Goal: Task Accomplishment & Management: Use online tool/utility

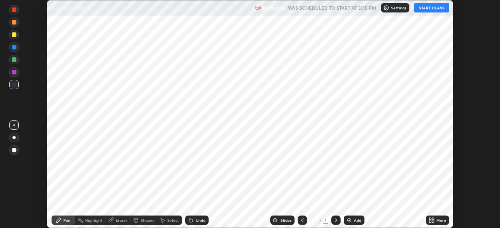
scroll to position [228, 499]
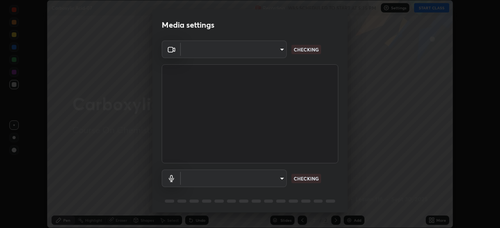
click at [278, 174] on body "Erase all Carboxylic Acid-07 Recording WAS SCHEDULED TO START AT 5:35 PM Settin…" at bounding box center [250, 114] width 500 height 228
type input "49997c5035a380d1e4bfd67072f4403f37fcfd6159da511fce73e868ba03c42c"
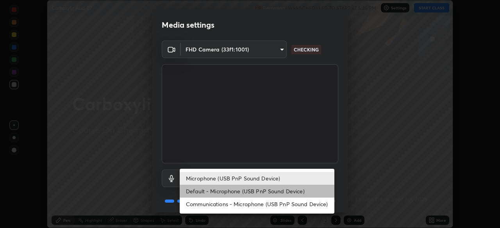
click at [247, 192] on li "Default - Microphone (USB PnP Sound Device)" at bounding box center [257, 191] width 155 height 13
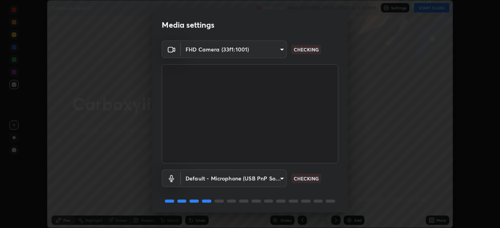
click at [266, 179] on body "Erase all Carboxylic Acid-07 Recording WAS SCHEDULED TO START AT 5:35 PM Settin…" at bounding box center [250, 114] width 500 height 228
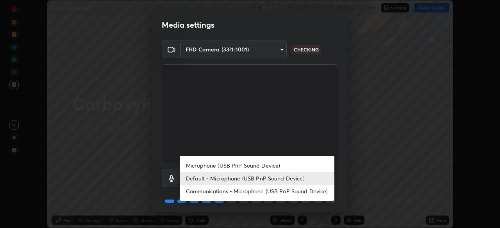
click at [267, 162] on li "Microphone (USB PnP Sound Device)" at bounding box center [257, 165] width 155 height 13
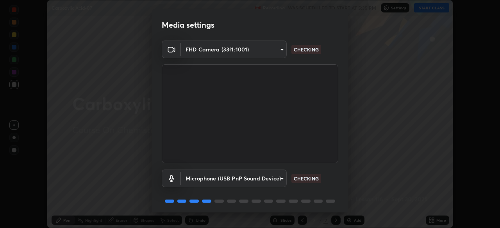
type input "b93cbfc37ea663615e2a2758e13d6489b429ad874a2ce90456402bbb4f5a5e7c"
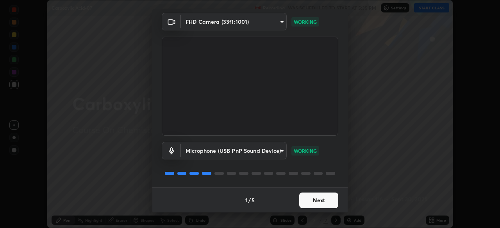
click at [315, 200] on button "Next" at bounding box center [318, 201] width 39 height 16
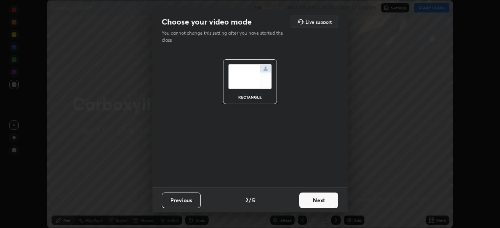
scroll to position [0, 0]
click at [321, 199] on button "Next" at bounding box center [318, 201] width 39 height 16
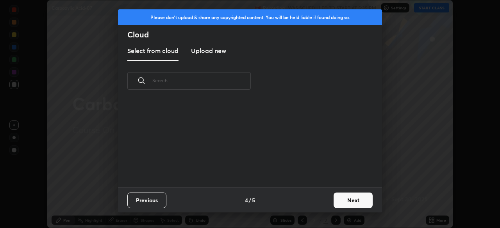
click at [335, 204] on button "Next" at bounding box center [352, 201] width 39 height 16
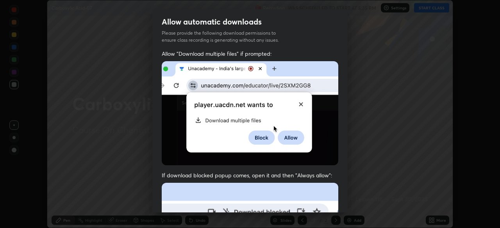
click at [341, 203] on div "Allow "Download multiple files" if prompted: If download blocked popup comes, o…" at bounding box center [249, 214] width 195 height 329
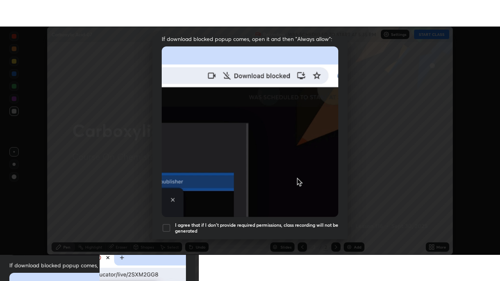
scroll to position [187, 0]
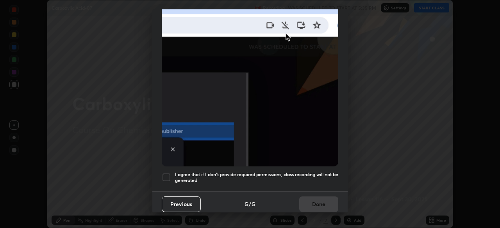
click at [312, 172] on h5 "I agree that if I don't provide required permissions, class recording will not …" at bounding box center [256, 178] width 163 height 12
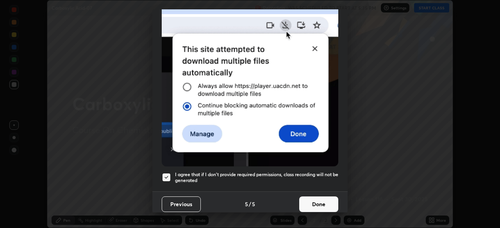
click at [322, 201] on button "Done" at bounding box center [318, 205] width 39 height 16
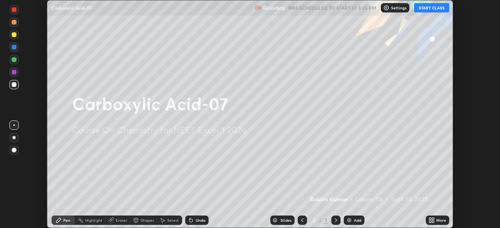
click at [431, 220] on icon at bounding box center [431, 220] width 6 height 6
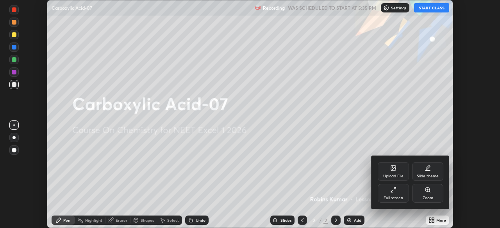
click at [395, 195] on div "Full screen" at bounding box center [393, 193] width 31 height 19
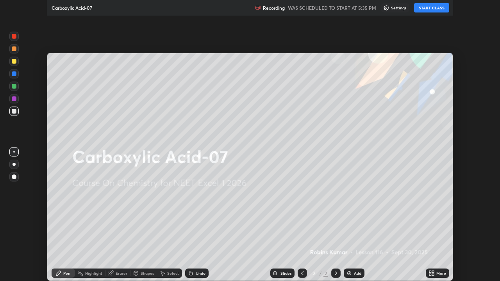
scroll to position [281, 500]
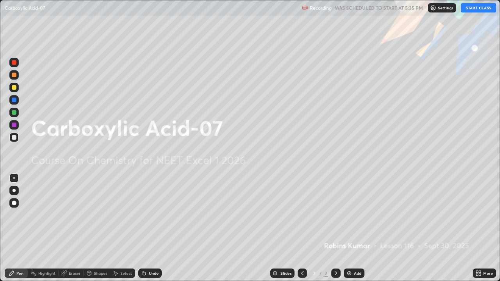
click at [471, 11] on button "START CLASS" at bounding box center [478, 7] width 35 height 9
click at [353, 228] on div "Add" at bounding box center [354, 273] width 21 height 9
click at [351, 228] on div "Add" at bounding box center [354, 273] width 21 height 9
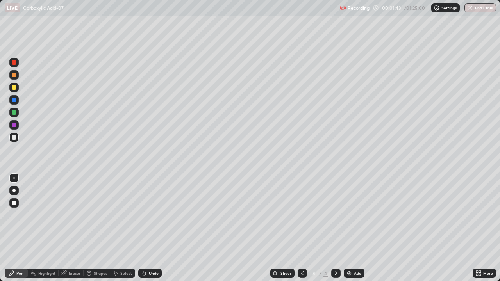
click at [351, 228] on img at bounding box center [349, 273] width 6 height 6
click at [354, 228] on div "Add" at bounding box center [357, 273] width 7 height 4
click at [356, 228] on div "Add" at bounding box center [357, 273] width 7 height 4
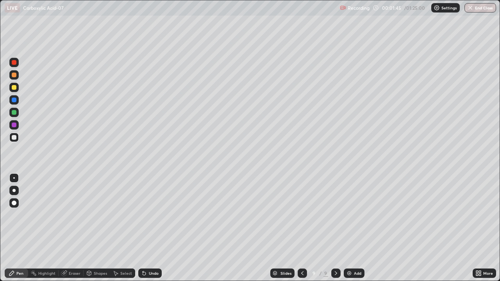
click at [356, 228] on div "Add" at bounding box center [357, 273] width 7 height 4
click at [355, 228] on div "Add" at bounding box center [357, 273] width 7 height 4
click at [298, 228] on div at bounding box center [302, 273] width 9 height 9
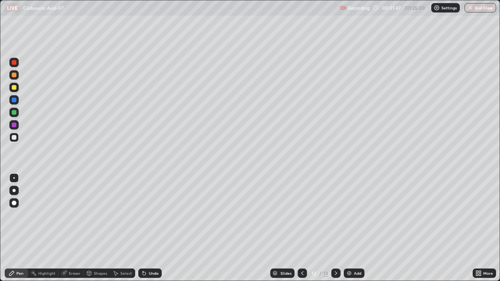
click at [301, 228] on icon at bounding box center [302, 273] width 6 height 6
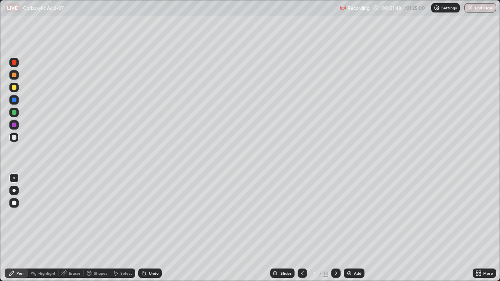
click at [301, 228] on icon at bounding box center [302, 273] width 2 height 4
click at [301, 228] on icon at bounding box center [302, 273] width 6 height 6
click at [14, 75] on div at bounding box center [14, 75] width 5 height 5
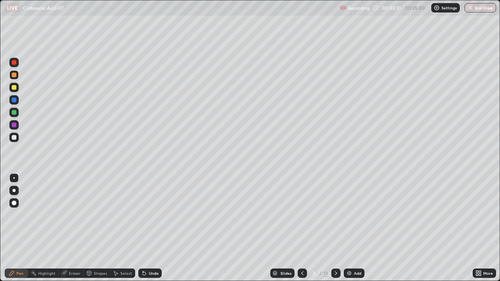
click at [98, 228] on div "Shapes" at bounding box center [100, 273] width 13 height 4
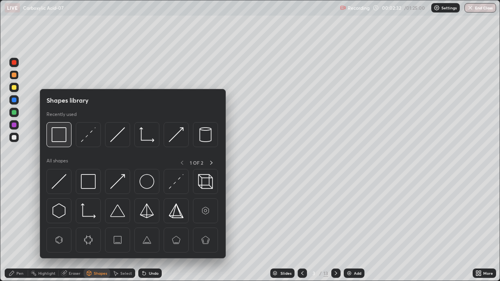
click at [62, 142] on img at bounding box center [59, 134] width 15 height 15
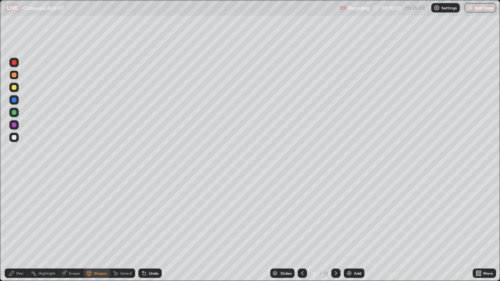
click at [14, 112] on div at bounding box center [14, 112] width 5 height 5
click at [23, 228] on div "Pen" at bounding box center [16, 273] width 23 height 9
click at [15, 75] on div at bounding box center [14, 75] width 5 height 5
click at [14, 137] on div at bounding box center [14, 137] width 5 height 5
click at [18, 99] on div at bounding box center [13, 99] width 9 height 9
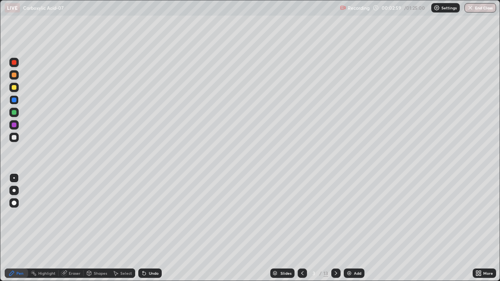
click at [17, 111] on div at bounding box center [13, 112] width 9 height 9
click at [18, 77] on div at bounding box center [13, 74] width 9 height 9
click at [17, 64] on div at bounding box center [13, 62] width 9 height 9
click at [150, 228] on div "Undo" at bounding box center [149, 273] width 23 height 9
click at [18, 135] on div at bounding box center [13, 137] width 9 height 9
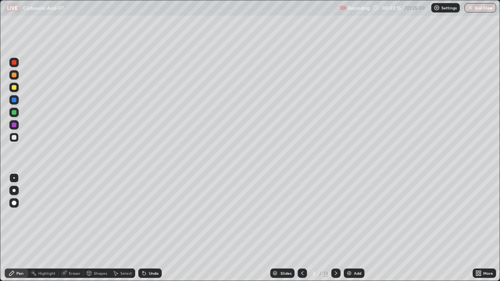
click at [18, 98] on div at bounding box center [13, 99] width 9 height 9
click at [18, 123] on div at bounding box center [13, 124] width 9 height 9
click at [14, 62] on div at bounding box center [14, 62] width 5 height 5
click at [16, 135] on div at bounding box center [14, 137] width 5 height 5
click at [17, 87] on div at bounding box center [13, 87] width 9 height 9
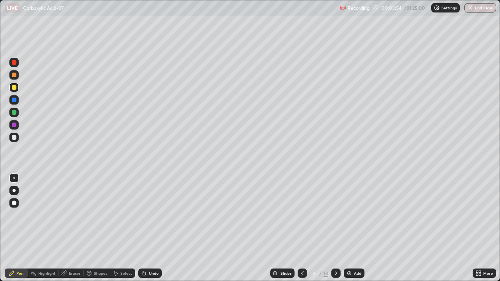
click at [17, 99] on div at bounding box center [13, 99] width 9 height 9
click at [16, 66] on div at bounding box center [13, 62] width 9 height 9
click at [16, 134] on div at bounding box center [13, 137] width 9 height 9
click at [18, 102] on div at bounding box center [13, 99] width 9 height 9
click at [18, 125] on div at bounding box center [13, 124] width 9 height 9
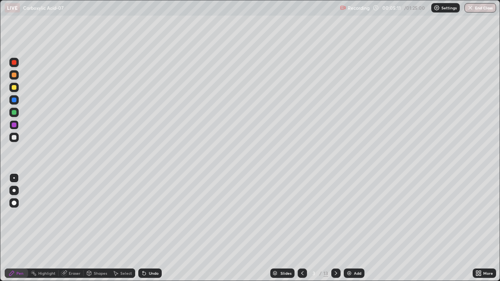
click at [18, 64] on div at bounding box center [13, 62] width 9 height 9
click at [157, 228] on div "Undo" at bounding box center [149, 273] width 23 height 9
click at [18, 137] on div at bounding box center [13, 137] width 9 height 9
click at [16, 101] on div at bounding box center [14, 100] width 5 height 5
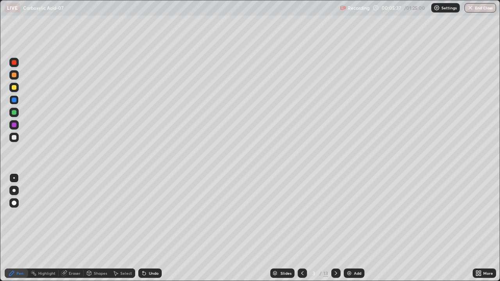
click at [17, 66] on div at bounding box center [13, 62] width 9 height 9
click at [17, 100] on div at bounding box center [13, 99] width 9 height 9
click at [17, 137] on div at bounding box center [13, 137] width 9 height 9
click at [14, 100] on div at bounding box center [14, 100] width 5 height 5
click at [143, 228] on icon at bounding box center [143, 271] width 1 height 1
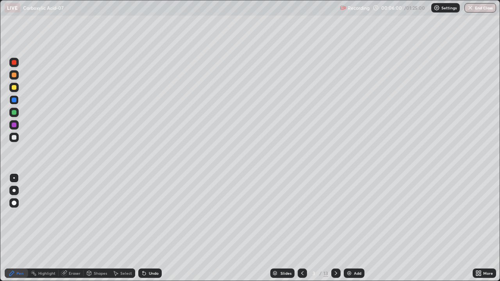
click at [143, 228] on icon at bounding box center [144, 273] width 3 height 3
click at [144, 228] on icon at bounding box center [144, 273] width 3 height 3
click at [146, 228] on icon at bounding box center [144, 273] width 6 height 6
click at [14, 113] on div at bounding box center [14, 112] width 5 height 5
click at [15, 127] on div at bounding box center [14, 125] width 5 height 5
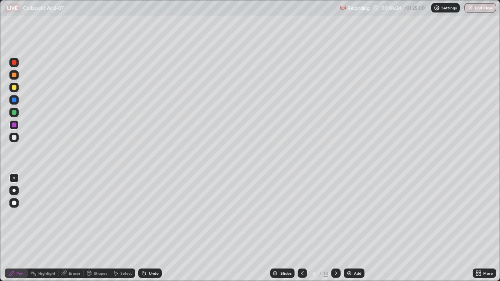
click at [17, 75] on div at bounding box center [13, 74] width 9 height 9
click at [49, 228] on div "Highlight" at bounding box center [46, 273] width 17 height 4
click at [12, 88] on div at bounding box center [14, 87] width 5 height 5
click at [22, 228] on div "Pen" at bounding box center [19, 273] width 7 height 4
click at [45, 228] on div "Highlight" at bounding box center [46, 273] width 17 height 4
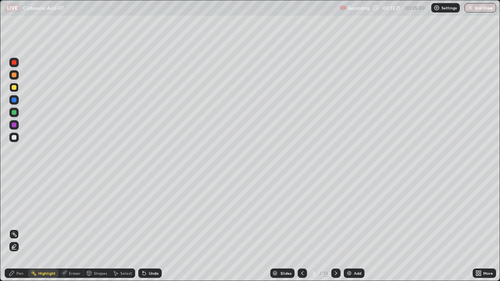
click at [14, 124] on div at bounding box center [14, 125] width 5 height 5
click at [338, 228] on div at bounding box center [335, 273] width 9 height 9
click at [12, 228] on icon at bounding box center [11, 273] width 5 height 5
click at [15, 73] on div at bounding box center [14, 75] width 5 height 5
click at [17, 111] on div at bounding box center [13, 112] width 9 height 9
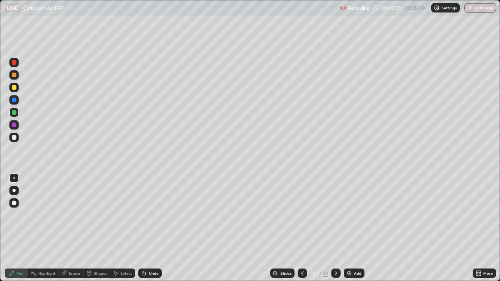
click at [17, 135] on div at bounding box center [13, 137] width 9 height 9
click at [15, 113] on div at bounding box center [14, 112] width 5 height 5
click at [16, 99] on div at bounding box center [14, 100] width 5 height 5
click at [17, 75] on div at bounding box center [13, 74] width 9 height 9
click at [16, 100] on div at bounding box center [14, 100] width 5 height 5
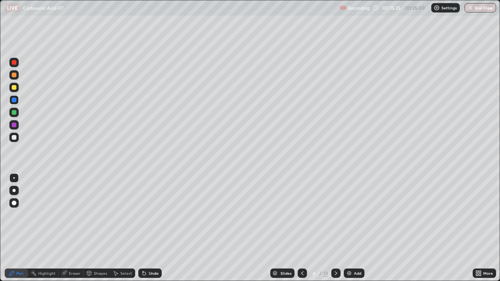
click at [143, 228] on icon at bounding box center [144, 273] width 3 height 3
click at [145, 228] on icon at bounding box center [144, 273] width 6 height 6
click at [143, 228] on icon at bounding box center [144, 273] width 3 height 3
click at [146, 228] on div "Undo" at bounding box center [149, 273] width 23 height 9
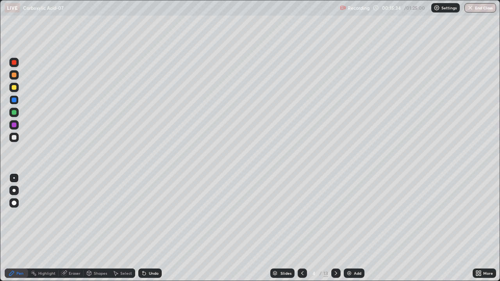
click at [15, 76] on div at bounding box center [14, 75] width 5 height 5
click at [15, 135] on div at bounding box center [14, 137] width 5 height 5
click at [15, 127] on div at bounding box center [14, 125] width 5 height 5
click at [17, 112] on div at bounding box center [13, 112] width 9 height 9
click at [15, 126] on div at bounding box center [14, 125] width 5 height 5
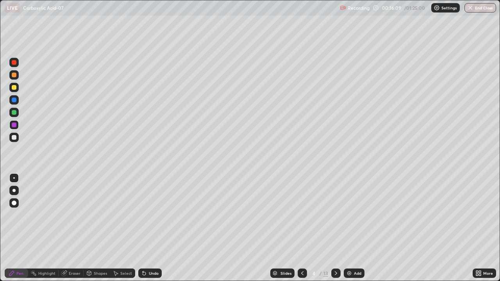
click at [14, 87] on div at bounding box center [14, 87] width 5 height 5
click at [18, 140] on div at bounding box center [13, 137] width 9 height 9
click at [15, 114] on div at bounding box center [14, 112] width 5 height 5
click at [331, 228] on div at bounding box center [335, 273] width 9 height 9
click at [15, 76] on div at bounding box center [14, 75] width 5 height 5
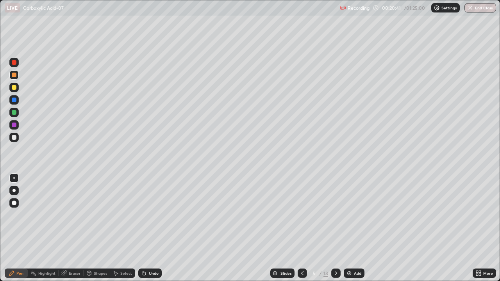
click at [16, 87] on div at bounding box center [14, 87] width 5 height 5
click at [15, 61] on div at bounding box center [14, 62] width 5 height 5
click at [13, 135] on div at bounding box center [14, 137] width 5 height 5
click at [16, 101] on div at bounding box center [14, 100] width 5 height 5
click at [17, 112] on div at bounding box center [13, 112] width 9 height 9
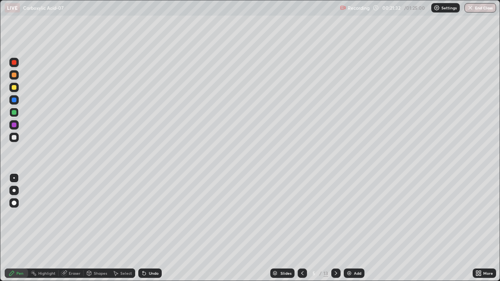
click at [14, 75] on div at bounding box center [14, 75] width 5 height 5
click at [17, 85] on div at bounding box center [13, 87] width 9 height 9
click at [14, 137] on div at bounding box center [14, 137] width 5 height 5
click at [17, 98] on div at bounding box center [13, 99] width 9 height 9
click at [18, 110] on div at bounding box center [13, 112] width 9 height 9
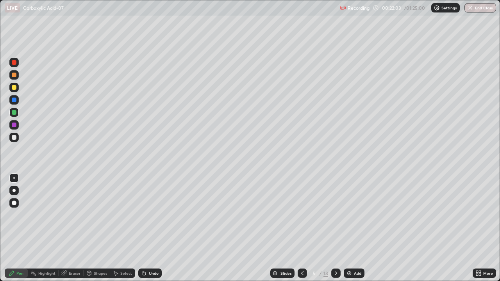
click at [14, 87] on div at bounding box center [14, 87] width 5 height 5
click at [16, 124] on div at bounding box center [14, 125] width 5 height 5
click at [17, 99] on div at bounding box center [13, 99] width 9 height 9
click at [17, 111] on div at bounding box center [13, 112] width 9 height 9
click at [17, 87] on div at bounding box center [13, 87] width 9 height 9
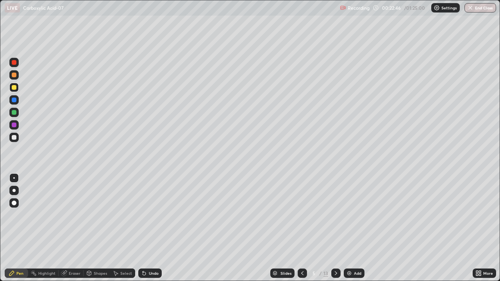
click at [17, 100] on div at bounding box center [13, 99] width 9 height 9
click at [155, 228] on div "Undo" at bounding box center [154, 273] width 10 height 4
click at [159, 228] on div "Undo" at bounding box center [149, 273] width 23 height 9
click at [18, 66] on div at bounding box center [13, 62] width 9 height 9
click at [17, 112] on div at bounding box center [13, 112] width 9 height 9
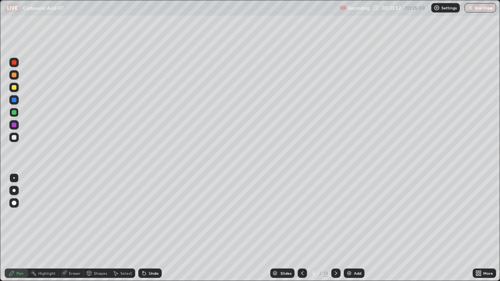
click at [15, 126] on div at bounding box center [14, 125] width 5 height 5
click at [17, 140] on div at bounding box center [13, 137] width 9 height 9
click at [14, 75] on div at bounding box center [14, 75] width 5 height 5
click at [17, 126] on div at bounding box center [13, 124] width 9 height 9
click at [17, 75] on div at bounding box center [13, 74] width 9 height 9
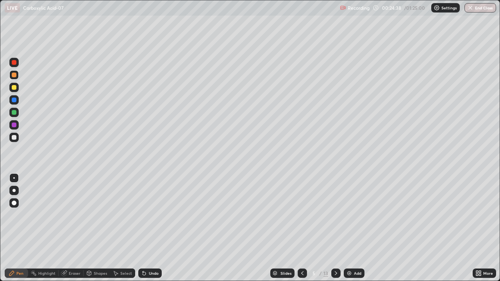
click at [15, 89] on div at bounding box center [14, 87] width 5 height 5
click at [100, 228] on div "Shapes" at bounding box center [100, 273] width 13 height 4
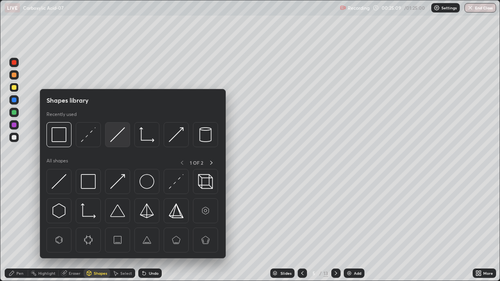
click at [114, 137] on img at bounding box center [117, 134] width 15 height 15
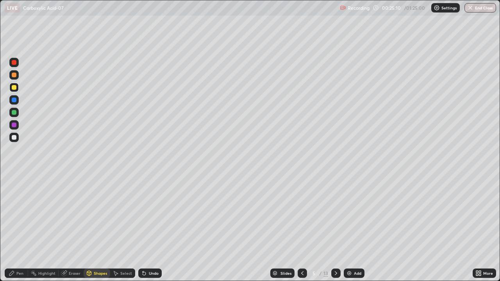
click at [14, 125] on div at bounding box center [14, 125] width 5 height 5
click at [23, 228] on div "Pen" at bounding box center [19, 273] width 7 height 4
click at [18, 136] on div at bounding box center [13, 137] width 9 height 9
click at [51, 228] on div "Highlight" at bounding box center [46, 273] width 17 height 4
click at [12, 76] on div at bounding box center [14, 75] width 5 height 5
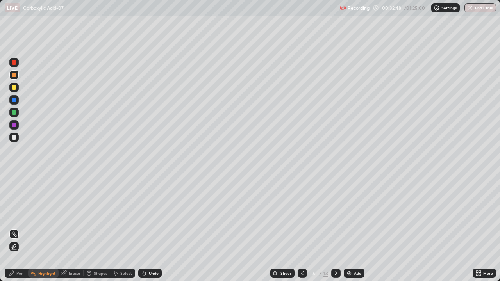
click at [338, 228] on icon at bounding box center [336, 273] width 6 height 6
click at [17, 228] on div "Pen" at bounding box center [19, 273] width 7 height 4
click at [18, 88] on div at bounding box center [13, 87] width 9 height 9
click at [15, 113] on div at bounding box center [14, 112] width 5 height 5
click at [16, 99] on div at bounding box center [14, 100] width 5 height 5
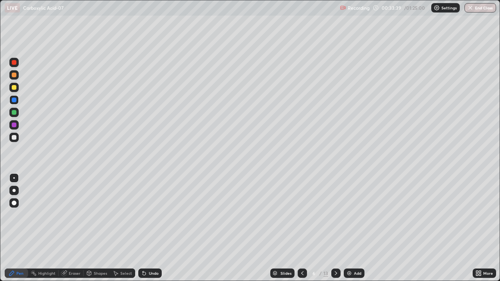
click at [18, 110] on div at bounding box center [13, 112] width 9 height 9
click at [14, 75] on div at bounding box center [14, 75] width 5 height 5
click at [14, 87] on div at bounding box center [14, 87] width 5 height 5
click at [14, 138] on div at bounding box center [14, 137] width 5 height 5
click at [17, 114] on div at bounding box center [13, 112] width 9 height 9
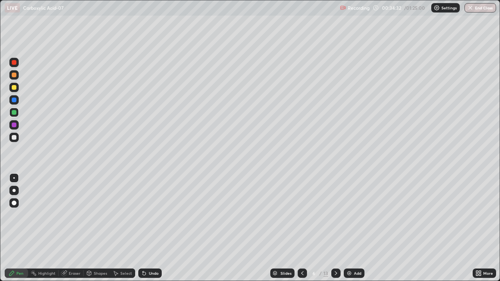
click at [146, 228] on icon at bounding box center [144, 273] width 6 height 6
click at [143, 228] on icon at bounding box center [144, 273] width 3 height 3
click at [17, 125] on div at bounding box center [13, 124] width 9 height 9
click at [14, 138] on div at bounding box center [14, 137] width 5 height 5
click at [17, 111] on div at bounding box center [13, 112] width 9 height 9
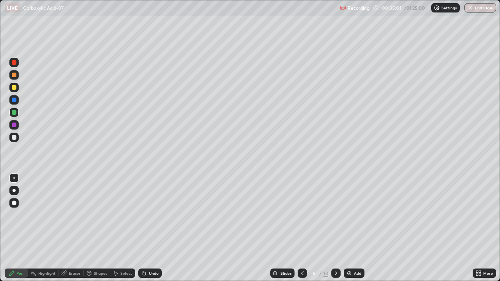
click at [17, 135] on div at bounding box center [13, 137] width 9 height 9
click at [14, 62] on div at bounding box center [14, 62] width 5 height 5
click at [16, 114] on div at bounding box center [14, 112] width 5 height 5
click at [17, 101] on div at bounding box center [13, 99] width 9 height 9
click at [14, 113] on div at bounding box center [14, 112] width 5 height 5
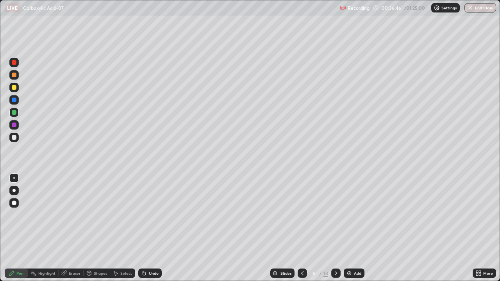
click at [15, 137] on div at bounding box center [14, 137] width 5 height 5
click at [14, 129] on div at bounding box center [13, 124] width 9 height 9
click at [75, 228] on div "Eraser" at bounding box center [75, 273] width 12 height 4
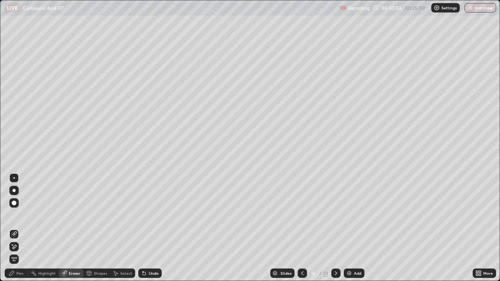
click at [12, 228] on icon at bounding box center [12, 244] width 1 height 1
click at [17, 228] on div "Pen" at bounding box center [19, 273] width 7 height 4
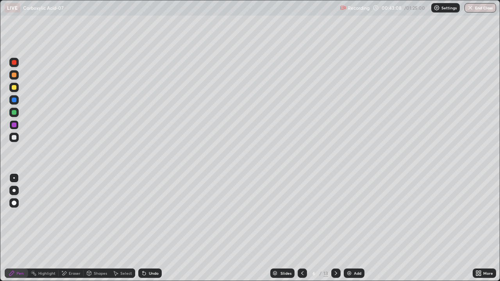
click at [13, 114] on div at bounding box center [14, 112] width 5 height 5
click at [44, 228] on div "Highlight" at bounding box center [46, 273] width 17 height 4
click at [13, 90] on div at bounding box center [13, 87] width 9 height 9
click at [14, 113] on div at bounding box center [14, 112] width 5 height 5
click at [335, 228] on icon at bounding box center [336, 273] width 6 height 6
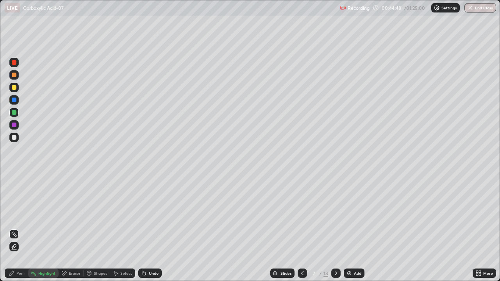
click at [27, 228] on div "Pen" at bounding box center [16, 273] width 23 height 9
click at [15, 75] on div at bounding box center [14, 75] width 5 height 5
click at [153, 228] on div "Undo" at bounding box center [154, 273] width 10 height 4
click at [14, 113] on div at bounding box center [14, 112] width 5 height 5
click at [14, 99] on div at bounding box center [14, 100] width 5 height 5
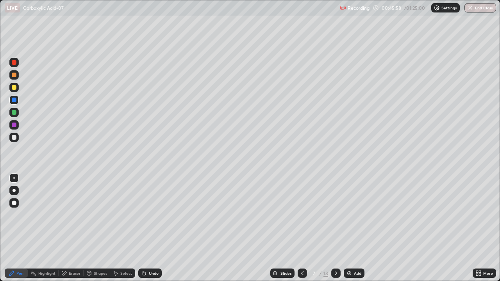
click at [17, 137] on div at bounding box center [13, 137] width 9 height 9
click at [16, 112] on div at bounding box center [14, 112] width 5 height 5
click at [17, 100] on div at bounding box center [13, 99] width 9 height 9
click at [17, 111] on div at bounding box center [13, 112] width 9 height 9
click at [16, 126] on div at bounding box center [14, 125] width 5 height 5
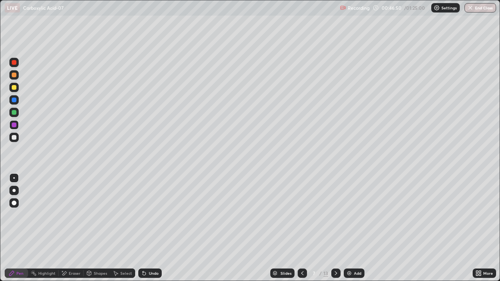
click at [14, 138] on div at bounding box center [14, 137] width 5 height 5
click at [16, 125] on div at bounding box center [14, 125] width 5 height 5
click at [334, 228] on icon at bounding box center [336, 273] width 6 height 6
click at [14, 75] on div at bounding box center [14, 75] width 5 height 5
click at [14, 113] on div at bounding box center [14, 112] width 5 height 5
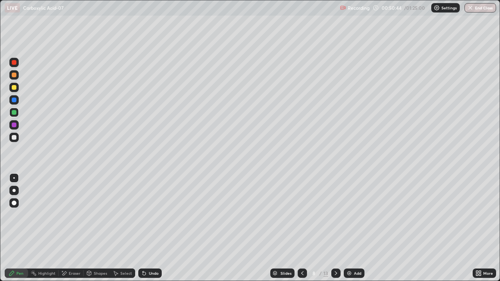
click at [17, 89] on div at bounding box center [13, 87] width 9 height 9
click at [17, 136] on div at bounding box center [13, 137] width 9 height 9
click at [15, 125] on div at bounding box center [14, 125] width 5 height 5
click at [14, 112] on div at bounding box center [14, 112] width 5 height 5
click at [17, 137] on div at bounding box center [13, 137] width 9 height 9
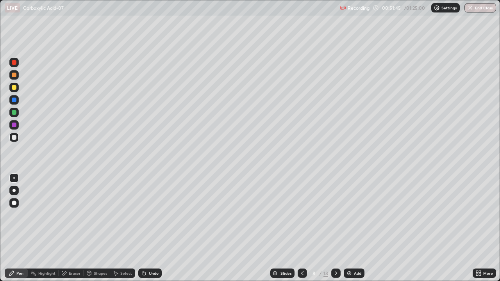
click at [301, 228] on icon at bounding box center [302, 273] width 6 height 6
click at [18, 138] on div at bounding box center [13, 137] width 9 height 9
click at [305, 228] on div at bounding box center [302, 273] width 9 height 9
click at [48, 228] on div "Highlight" at bounding box center [46, 273] width 17 height 4
click at [15, 114] on div at bounding box center [14, 112] width 5 height 5
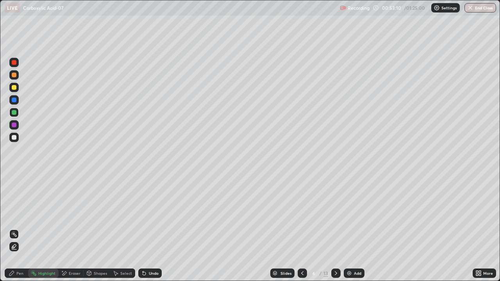
click at [335, 228] on icon at bounding box center [336, 273] width 6 height 6
click at [336, 228] on icon at bounding box center [336, 273] width 6 height 6
click at [20, 228] on div "Pen" at bounding box center [19, 273] width 7 height 4
click at [14, 75] on div at bounding box center [14, 75] width 5 height 5
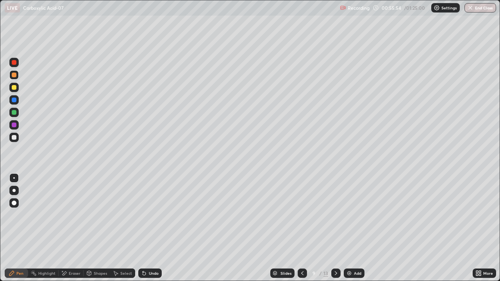
click at [14, 87] on div at bounding box center [14, 87] width 5 height 5
click at [16, 113] on div at bounding box center [14, 112] width 5 height 5
click at [333, 228] on div at bounding box center [335, 273] width 9 height 9
click at [14, 77] on div at bounding box center [14, 75] width 5 height 5
click at [14, 101] on div at bounding box center [14, 100] width 5 height 5
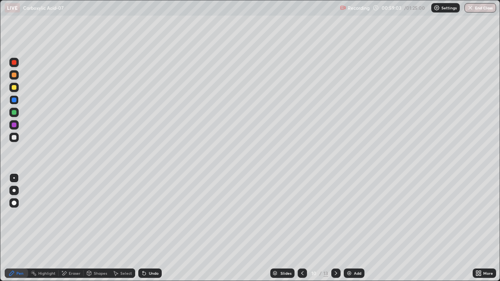
click at [16, 135] on div at bounding box center [14, 137] width 5 height 5
click at [15, 100] on div at bounding box center [14, 100] width 5 height 5
click at [17, 138] on div at bounding box center [13, 137] width 9 height 9
click at [14, 112] on div at bounding box center [14, 112] width 5 height 5
click at [15, 75] on div at bounding box center [14, 75] width 5 height 5
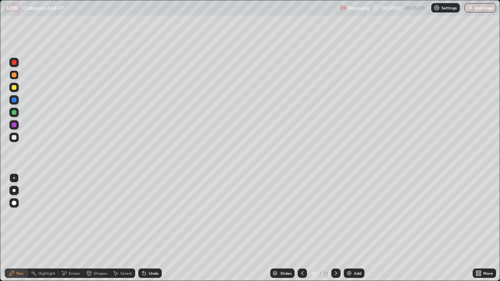
click at [16, 102] on div at bounding box center [13, 99] width 9 height 9
click at [16, 77] on div at bounding box center [13, 74] width 9 height 9
click at [15, 139] on div at bounding box center [14, 137] width 5 height 5
click at [16, 92] on div at bounding box center [13, 87] width 9 height 9
click at [14, 125] on div at bounding box center [14, 125] width 5 height 5
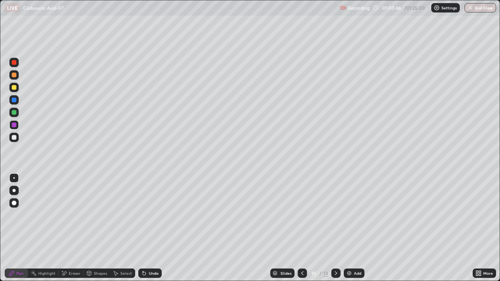
click at [15, 85] on div at bounding box center [14, 87] width 5 height 5
click at [15, 76] on div at bounding box center [14, 75] width 5 height 5
click at [15, 114] on div at bounding box center [14, 112] width 5 height 5
click at [18, 139] on div at bounding box center [13, 137] width 9 height 9
click at [15, 126] on div at bounding box center [14, 125] width 5 height 5
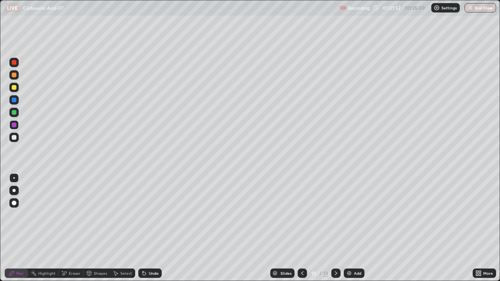
click at [17, 66] on div at bounding box center [13, 62] width 9 height 9
click at [335, 228] on icon at bounding box center [336, 273] width 6 height 6
click at [300, 228] on icon at bounding box center [302, 273] width 6 height 6
click at [338, 228] on icon at bounding box center [336, 273] width 6 height 6
click at [15, 77] on div at bounding box center [13, 74] width 9 height 9
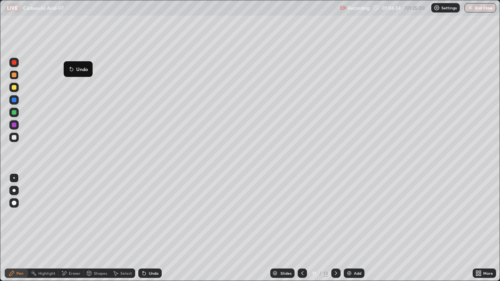
click at [67, 65] on button "Undo" at bounding box center [78, 68] width 23 height 9
click at [14, 112] on div at bounding box center [14, 112] width 5 height 5
click at [17, 138] on div at bounding box center [13, 137] width 9 height 9
click at [338, 228] on icon at bounding box center [336, 273] width 6 height 6
click at [14, 75] on div at bounding box center [14, 75] width 5 height 5
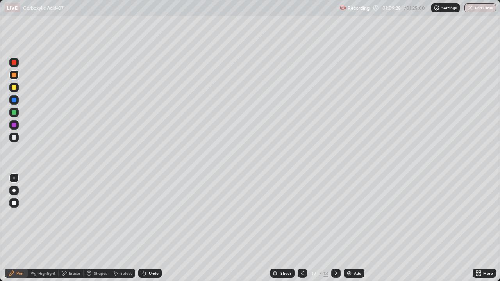
click at [17, 138] on div at bounding box center [13, 137] width 9 height 9
click at [13, 98] on div at bounding box center [14, 100] width 5 height 5
click at [16, 134] on div at bounding box center [13, 137] width 9 height 9
click at [16, 113] on div at bounding box center [14, 112] width 5 height 5
click at [18, 125] on div at bounding box center [13, 124] width 9 height 9
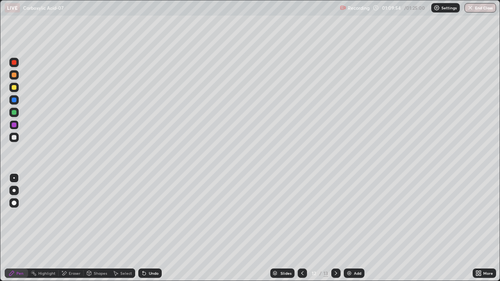
click at [15, 101] on div at bounding box center [14, 100] width 5 height 5
click at [17, 122] on div at bounding box center [13, 124] width 9 height 9
click at [17, 112] on div at bounding box center [13, 112] width 9 height 9
click at [15, 125] on div at bounding box center [14, 125] width 5 height 5
click at [16, 100] on div at bounding box center [14, 100] width 5 height 5
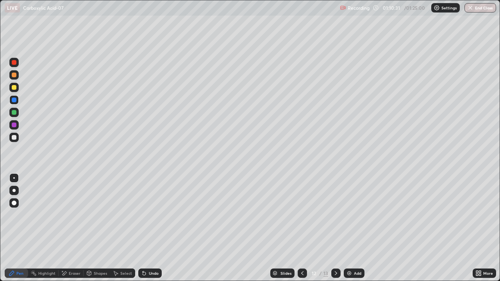
click at [14, 125] on div at bounding box center [14, 125] width 5 height 5
click at [98, 228] on div "Shapes" at bounding box center [100, 273] width 13 height 4
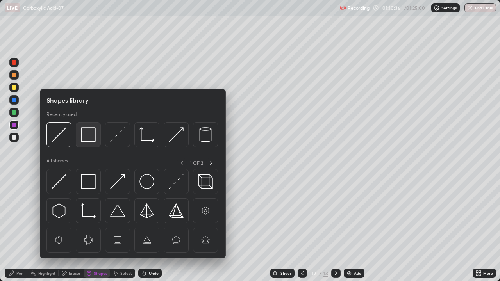
click at [81, 137] on div at bounding box center [88, 134] width 25 height 25
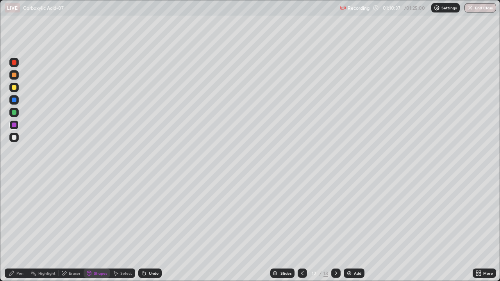
click at [14, 62] on div at bounding box center [14, 62] width 5 height 5
click at [16, 228] on div "Pen" at bounding box center [16, 273] width 23 height 9
click at [15, 89] on div at bounding box center [14, 87] width 5 height 5
click at [15, 139] on div at bounding box center [14, 137] width 5 height 5
click at [16, 101] on div at bounding box center [14, 100] width 5 height 5
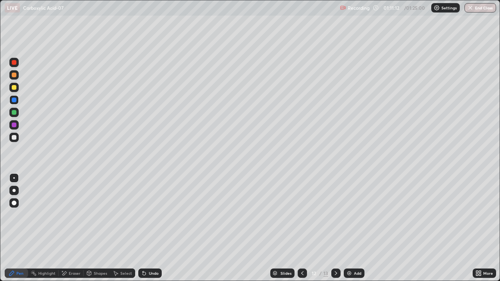
click at [145, 228] on icon at bounding box center [144, 273] width 6 height 6
click at [14, 134] on div at bounding box center [13, 137] width 9 height 9
click at [17, 125] on div at bounding box center [13, 124] width 9 height 9
click at [18, 64] on div at bounding box center [13, 62] width 9 height 9
click at [15, 138] on div at bounding box center [14, 137] width 5 height 5
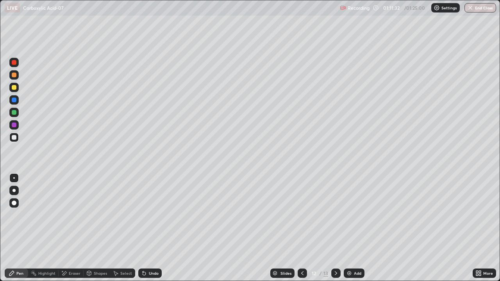
click at [18, 125] on div at bounding box center [13, 124] width 9 height 9
click at [17, 75] on div at bounding box center [13, 74] width 9 height 9
click at [17, 137] on div at bounding box center [13, 137] width 9 height 9
click at [158, 228] on div "Undo" at bounding box center [149, 273] width 23 height 9
click at [14, 75] on div at bounding box center [14, 75] width 5 height 5
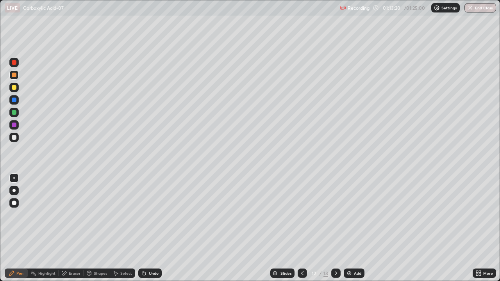
click at [14, 139] on div at bounding box center [14, 137] width 5 height 5
click at [14, 121] on div at bounding box center [13, 124] width 9 height 9
click at [14, 137] on div at bounding box center [14, 137] width 5 height 5
click at [479, 9] on button "End Class" at bounding box center [480, 7] width 32 height 9
